Goal: Information Seeking & Learning: Learn about a topic

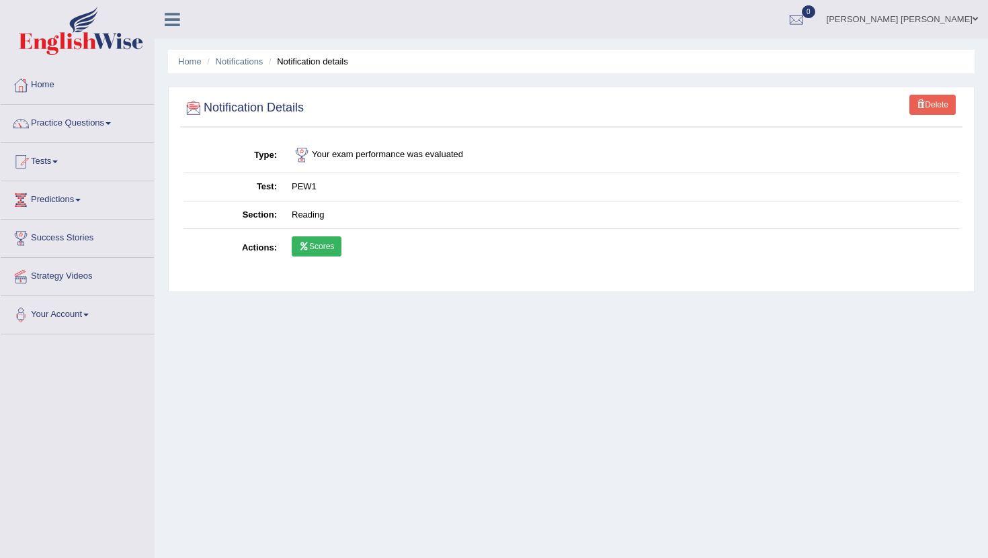
click at [113, 121] on link "Practice Questions" at bounding box center [77, 122] width 153 height 34
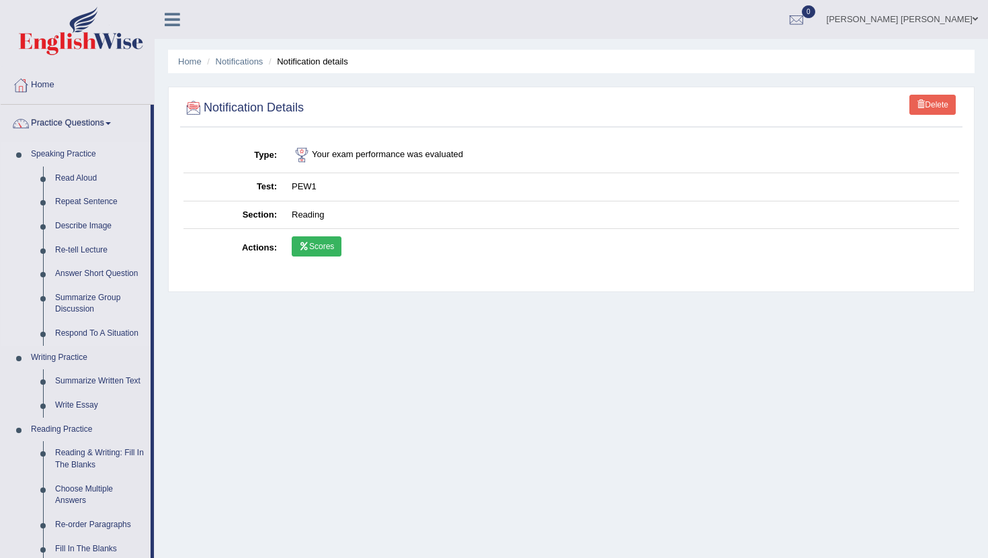
click at [52, 153] on link "Speaking Practice" at bounding box center [88, 154] width 126 height 24
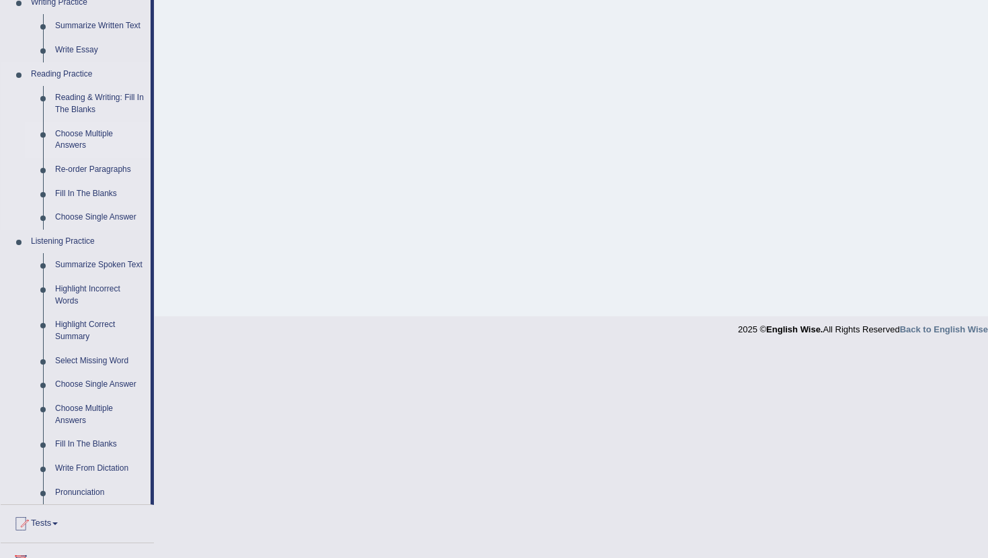
scroll to position [360, 0]
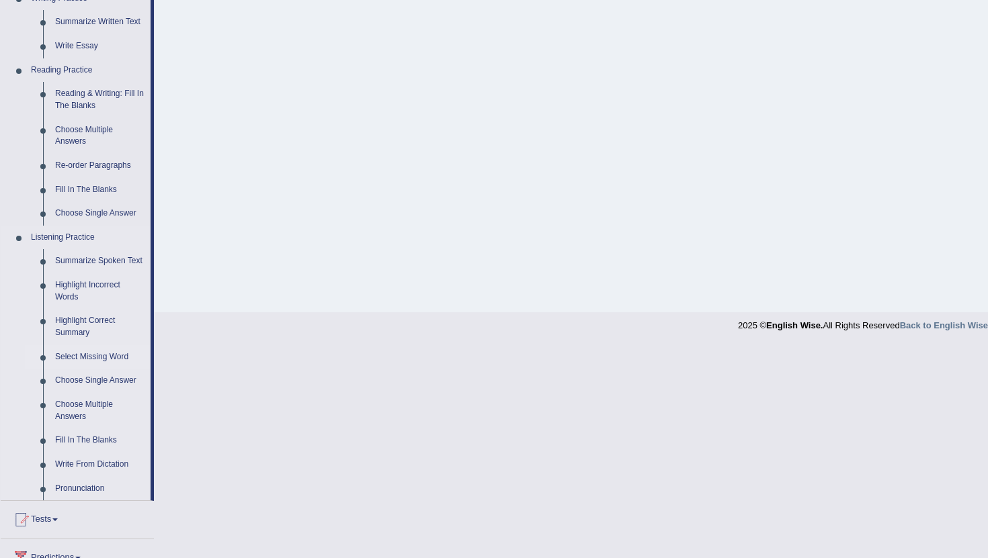
click at [113, 369] on link "Select Missing Word" at bounding box center [99, 357] width 101 height 24
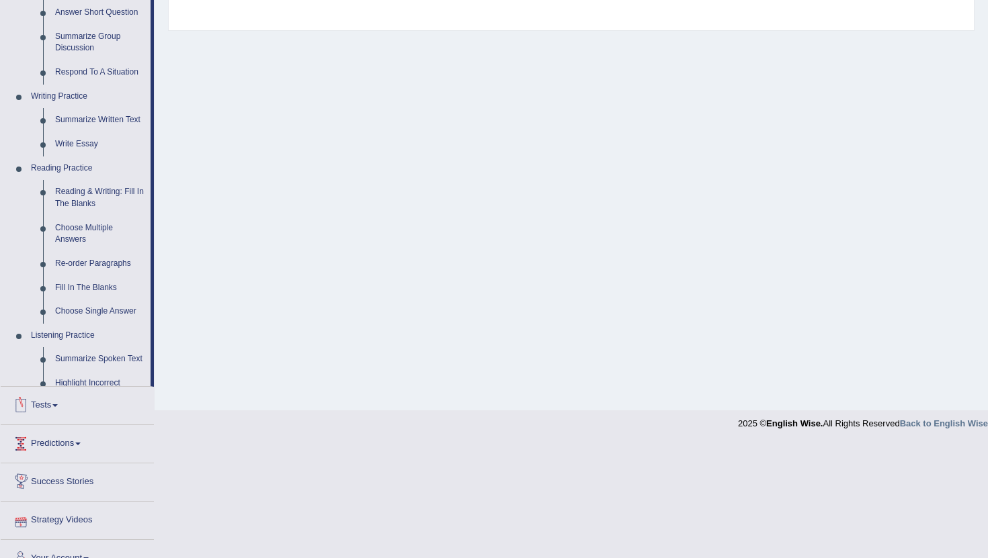
scroll to position [253, 0]
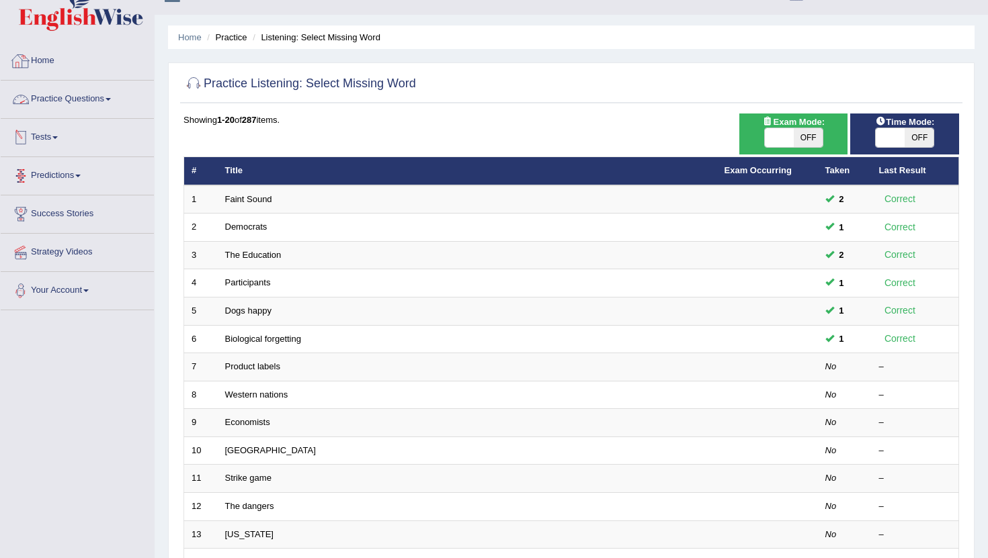
scroll to position [23, 0]
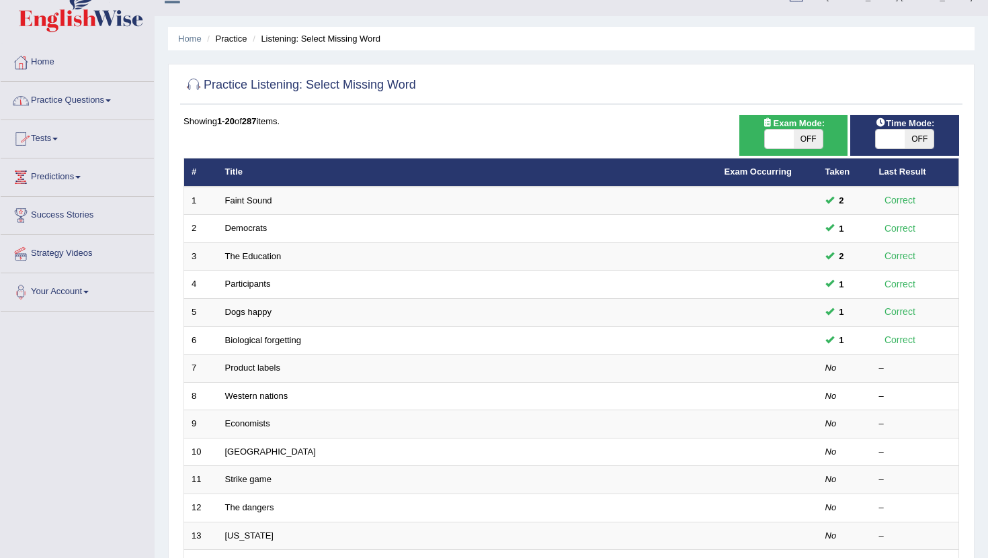
click at [56, 137] on link "Tests" at bounding box center [77, 137] width 153 height 34
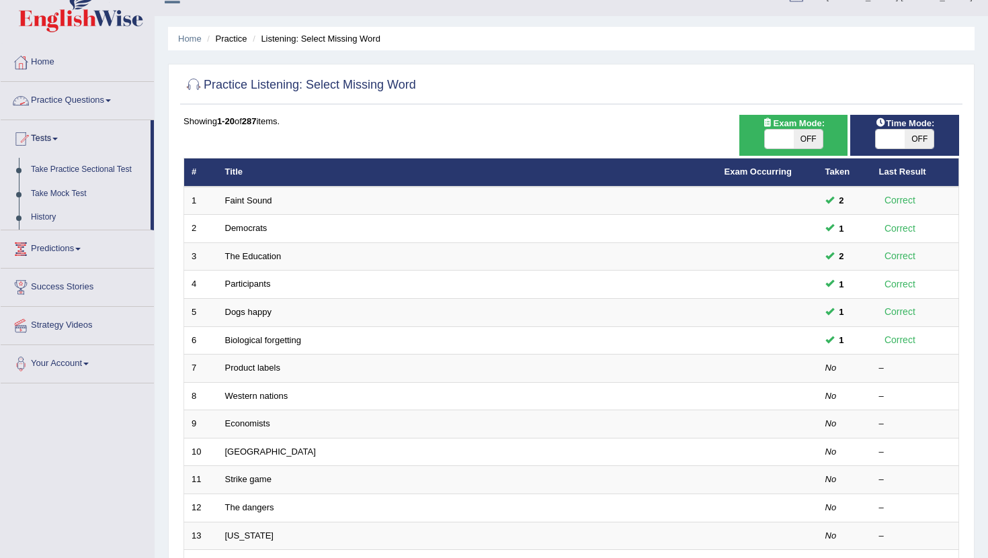
click at [99, 102] on link "Practice Questions" at bounding box center [77, 99] width 153 height 34
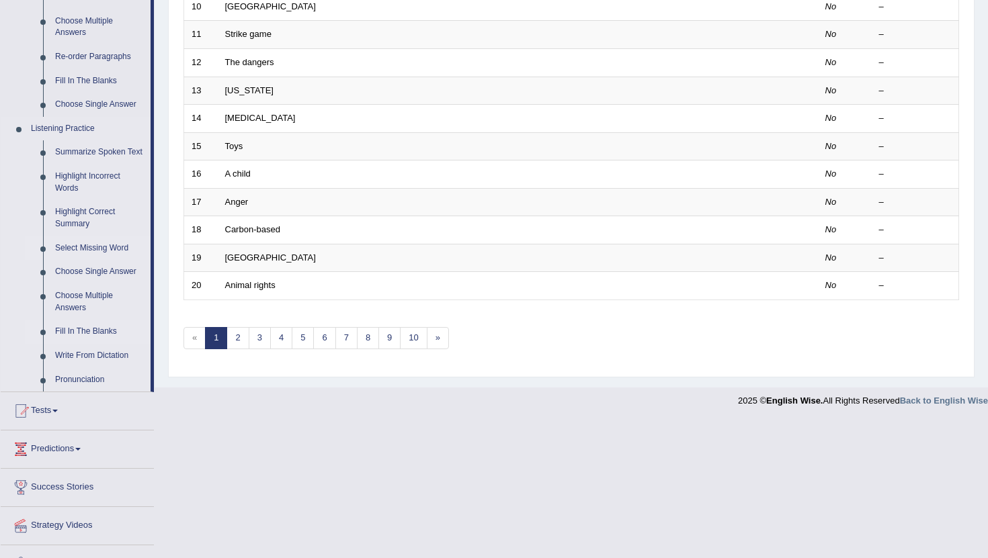
scroll to position [479, 0]
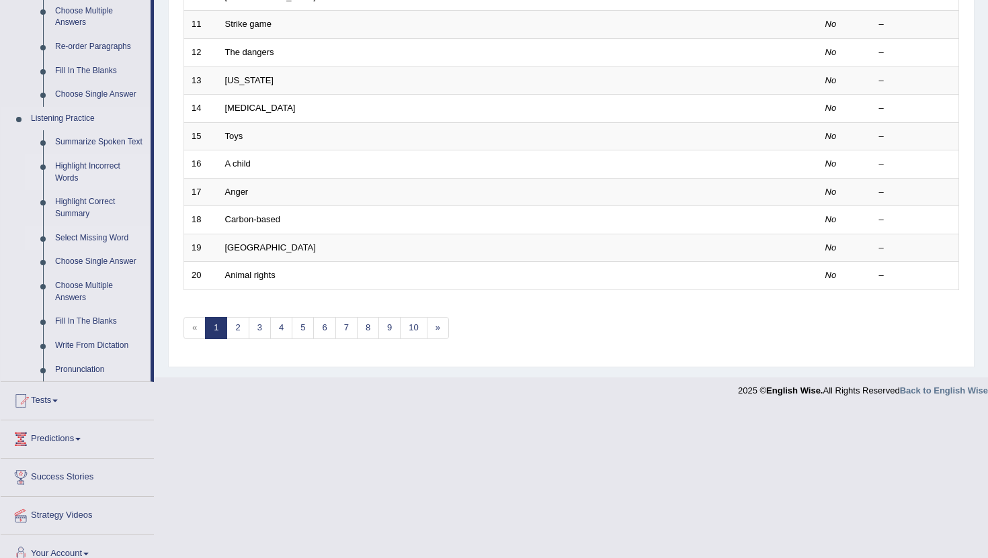
click at [65, 187] on link "Highlight Incorrect Words" at bounding box center [99, 173] width 101 height 36
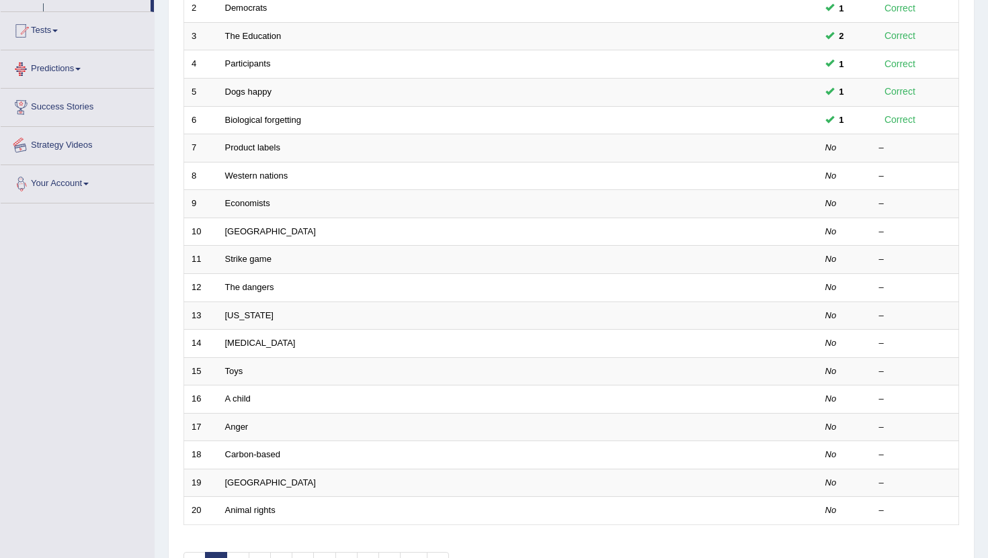
scroll to position [331, 0]
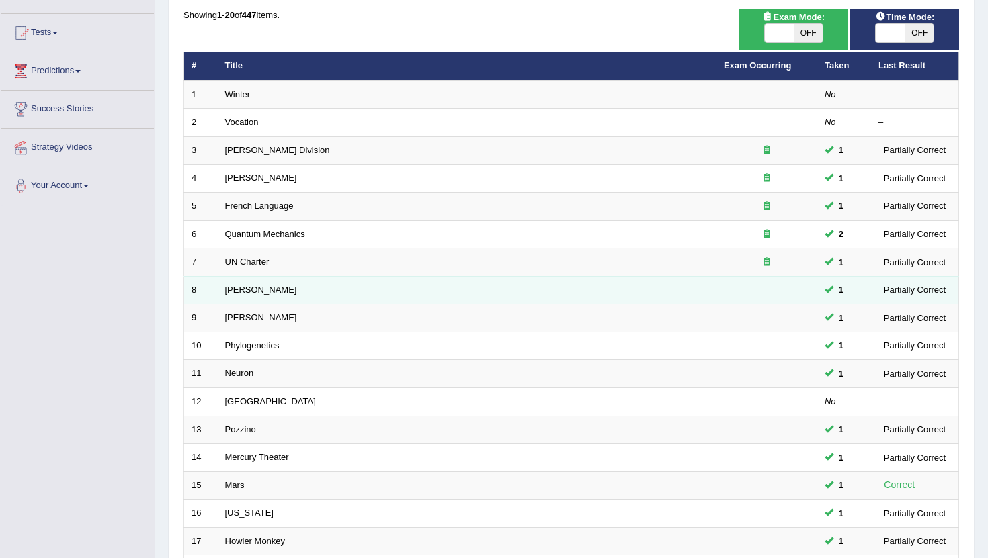
scroll to position [331, 0]
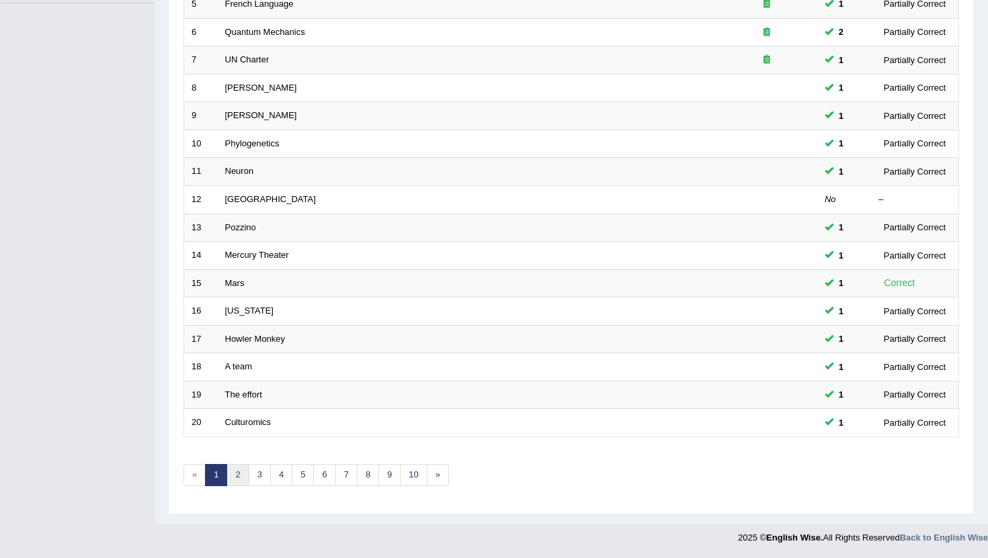
click at [235, 477] on link "2" at bounding box center [237, 475] width 22 height 22
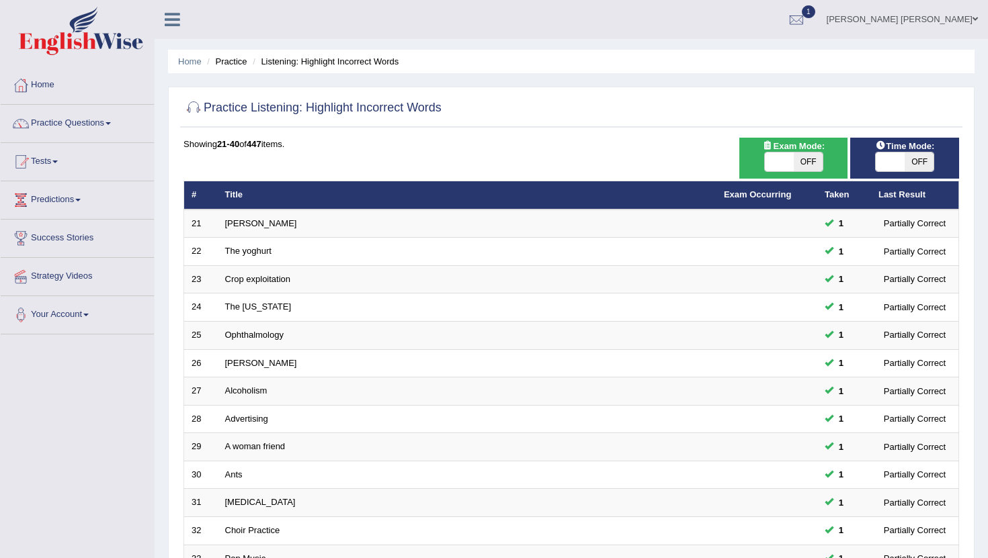
scroll to position [331, 0]
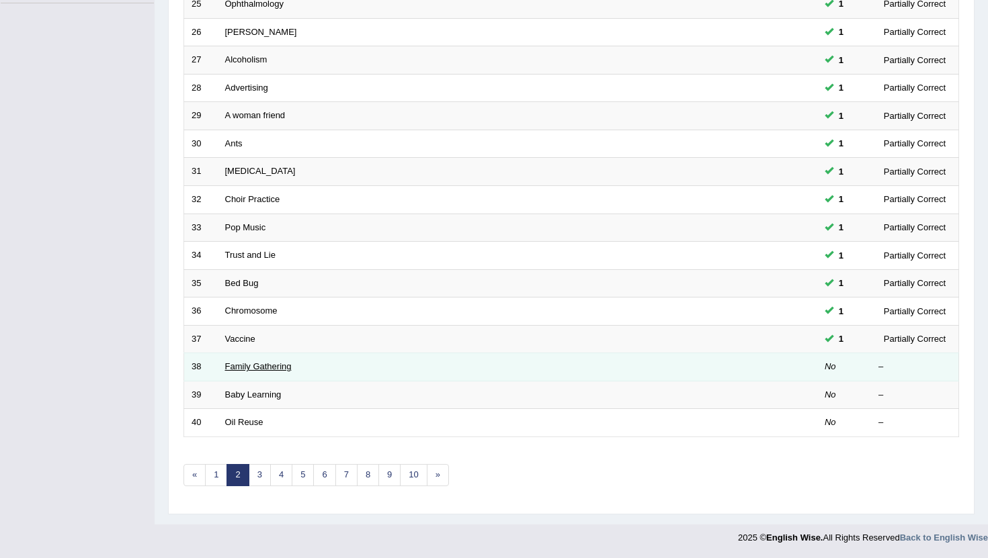
click at [242, 365] on link "Family Gathering" at bounding box center [258, 367] width 67 height 10
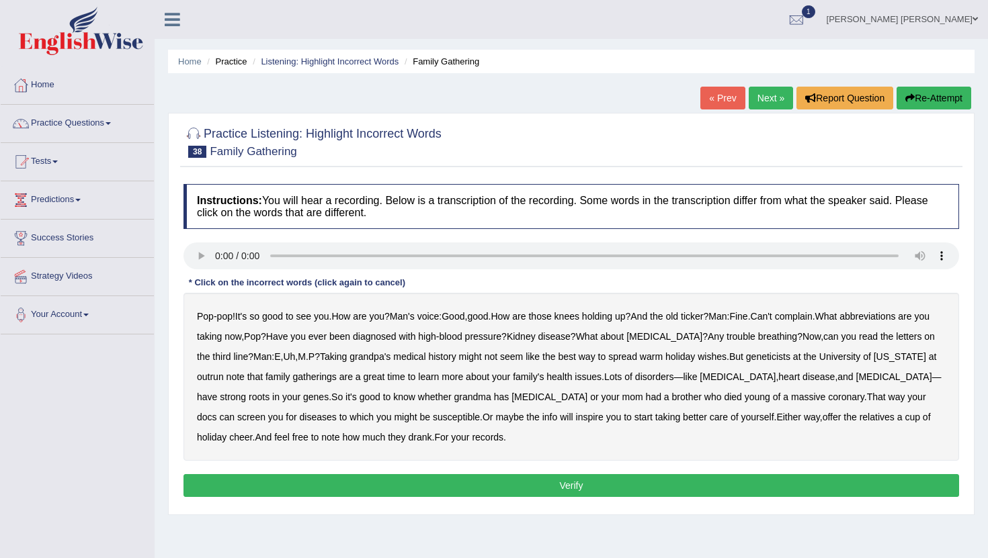
click at [895, 313] on b "abbreviations" at bounding box center [867, 316] width 56 height 11
click at [224, 378] on b "outrun" at bounding box center [210, 377] width 27 height 11
click at [791, 399] on b "massive" at bounding box center [808, 397] width 34 height 11
click at [609, 485] on button "Verify" at bounding box center [571, 485] width 776 height 23
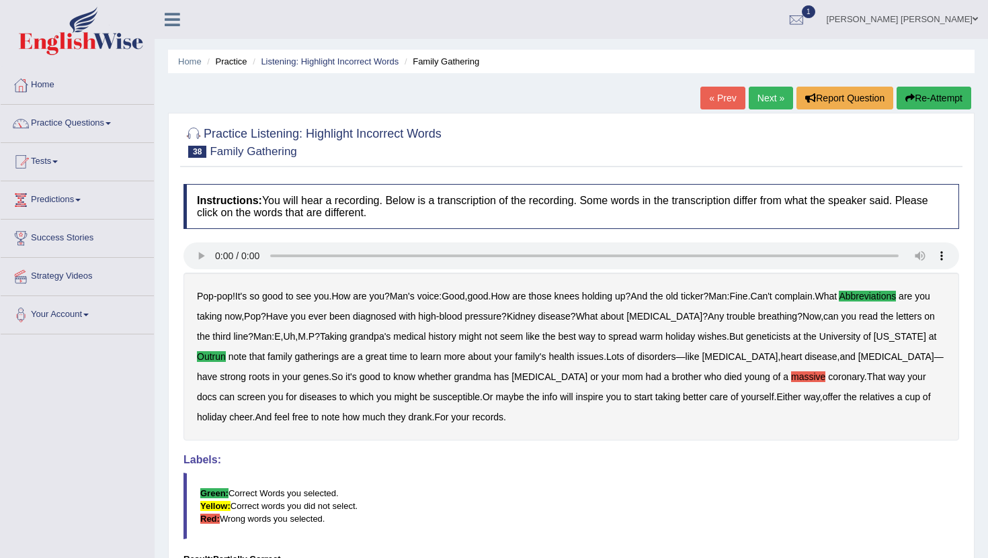
click at [769, 103] on link "Next »" at bounding box center [771, 98] width 44 height 23
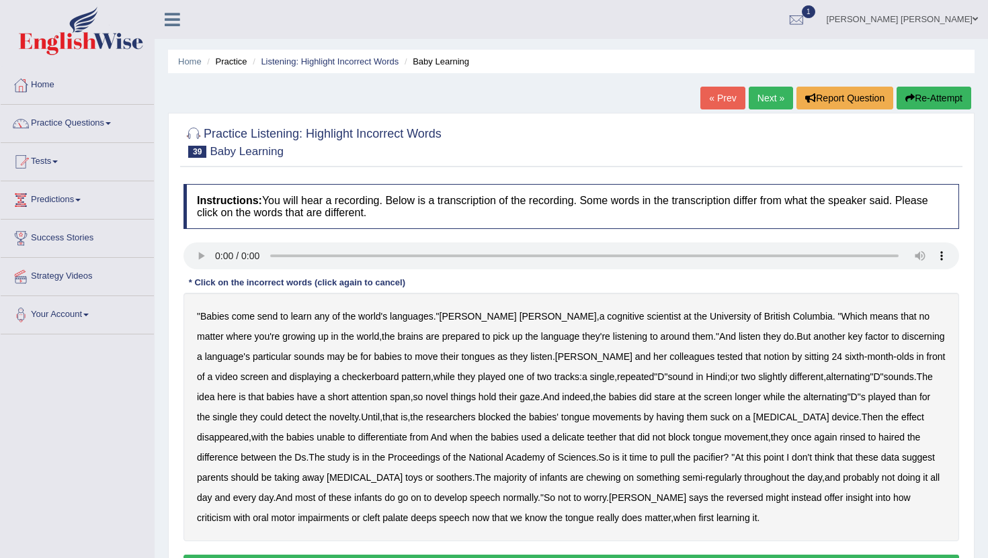
click at [274, 321] on b "send" at bounding box center [267, 316] width 20 height 11
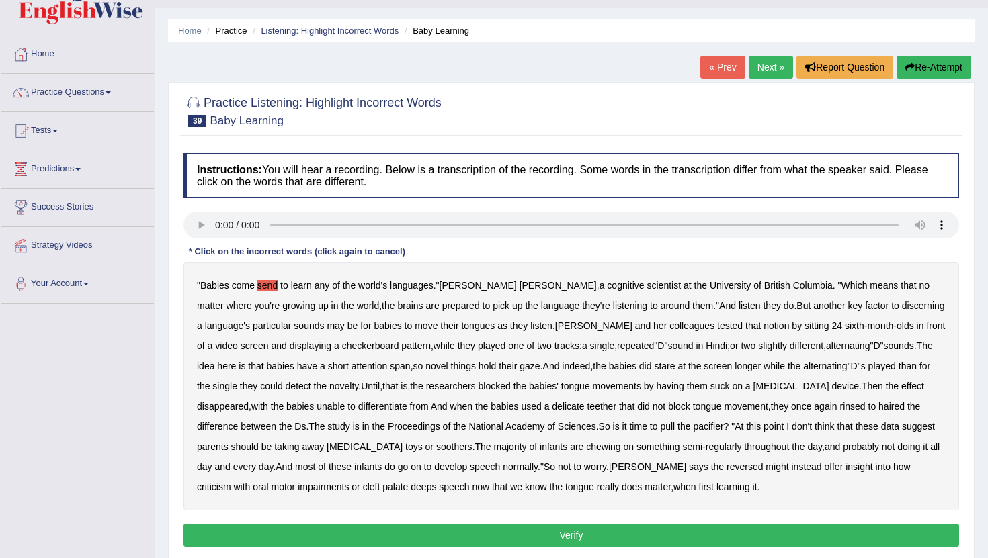
scroll to position [33, 0]
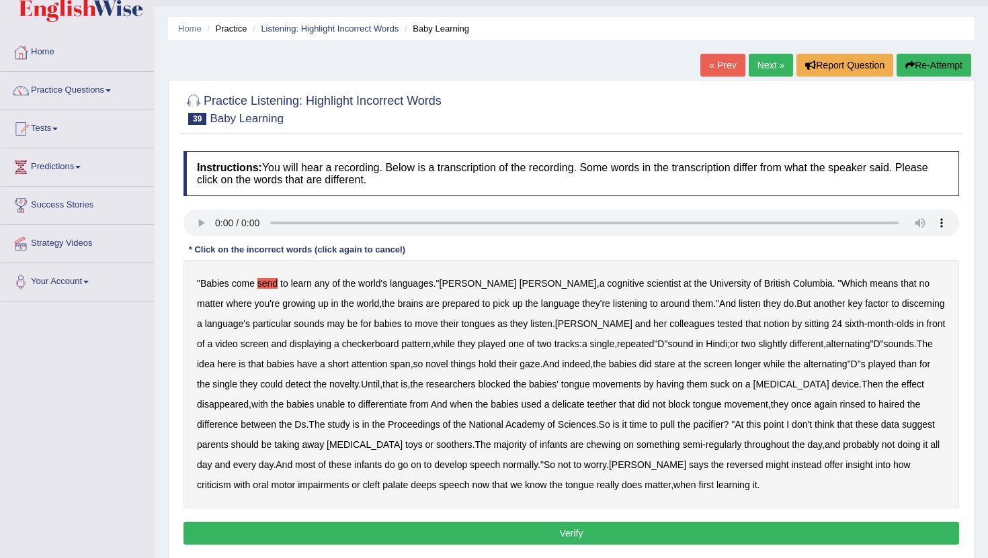
click at [564, 528] on button "Verify" at bounding box center [571, 533] width 776 height 23
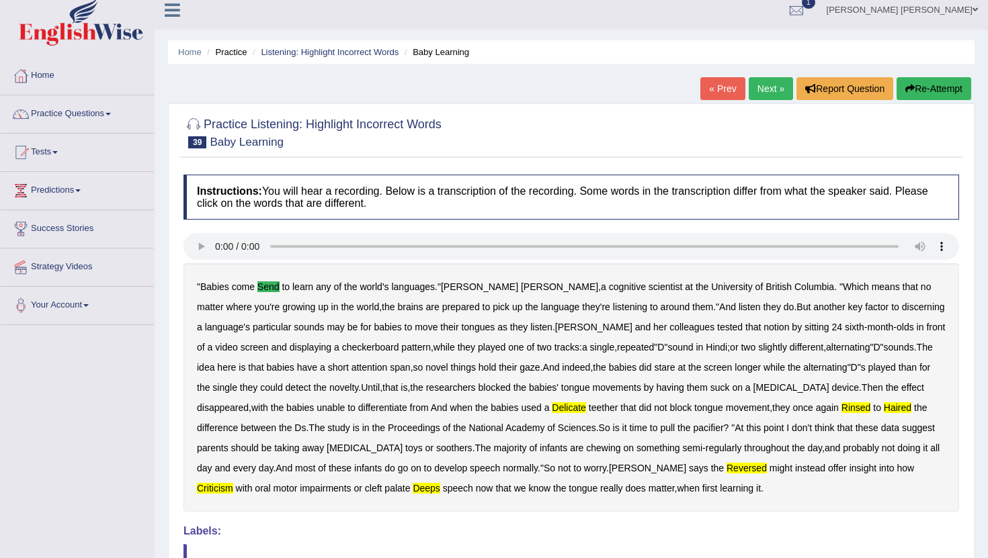
scroll to position [0, 0]
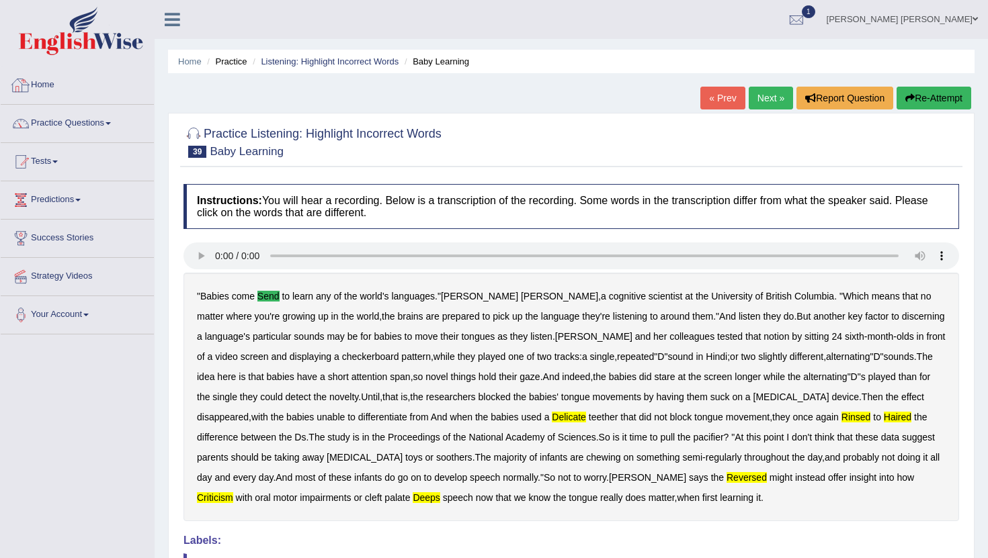
click at [38, 89] on link "Home" at bounding box center [77, 84] width 153 height 34
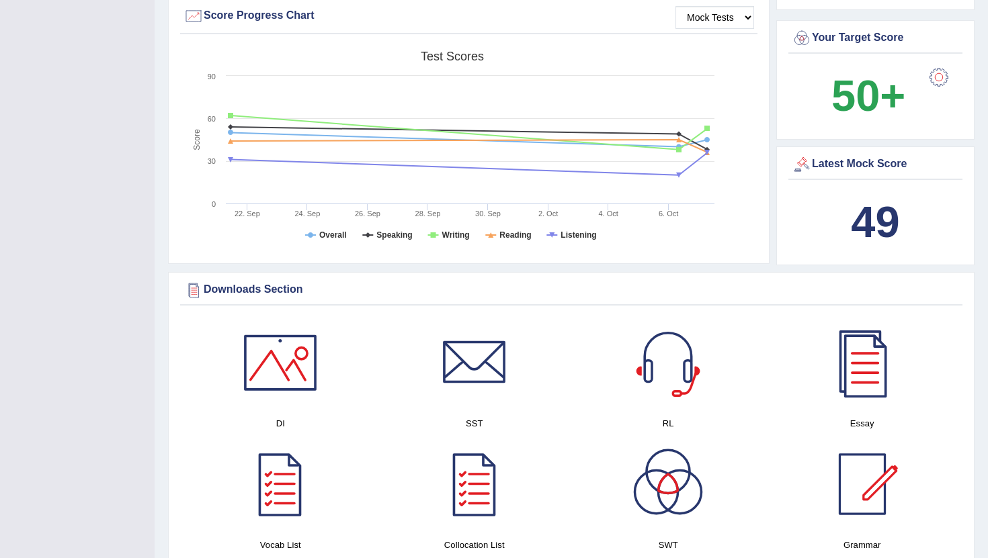
scroll to position [415, 0]
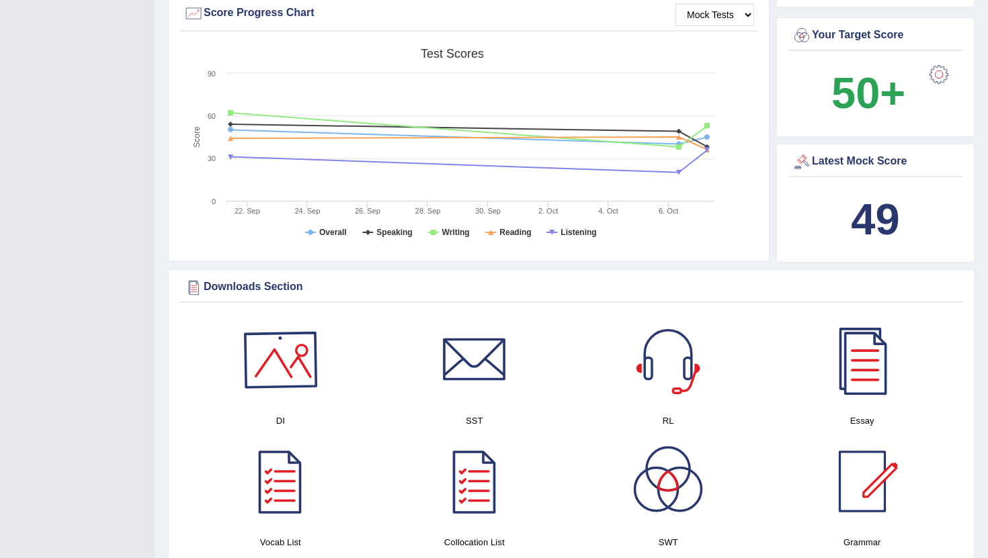
click at [278, 362] on div at bounding box center [280, 360] width 94 height 94
click at [288, 381] on div at bounding box center [280, 360] width 94 height 94
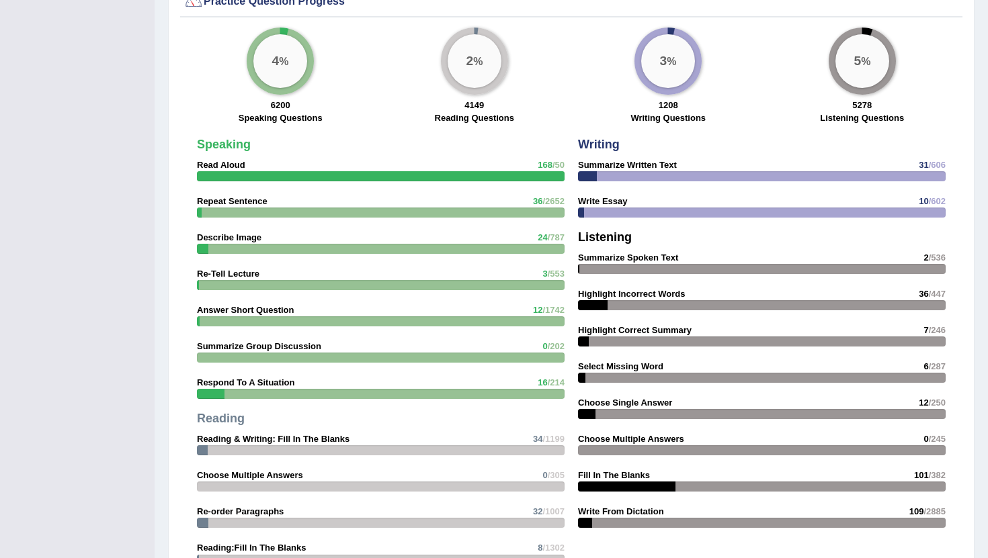
scroll to position [1020, 0]
